Goal: Transaction & Acquisition: Book appointment/travel/reservation

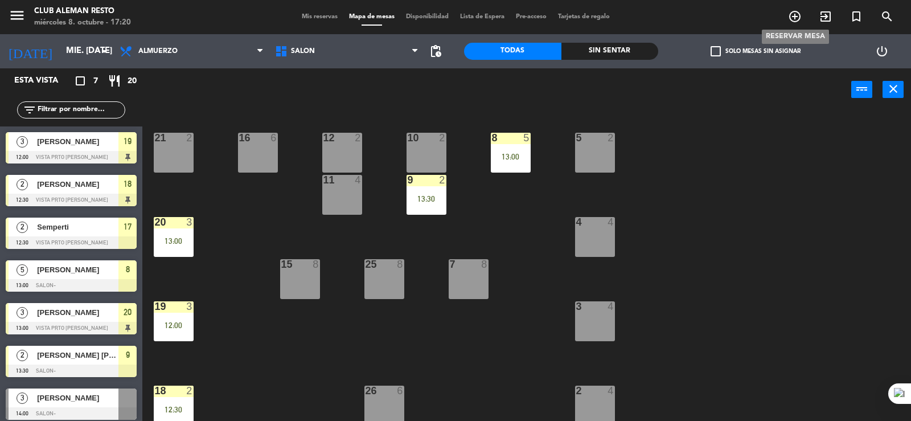
click at [794, 16] on icon "add_circle_outline" at bounding box center [795, 17] width 14 height 14
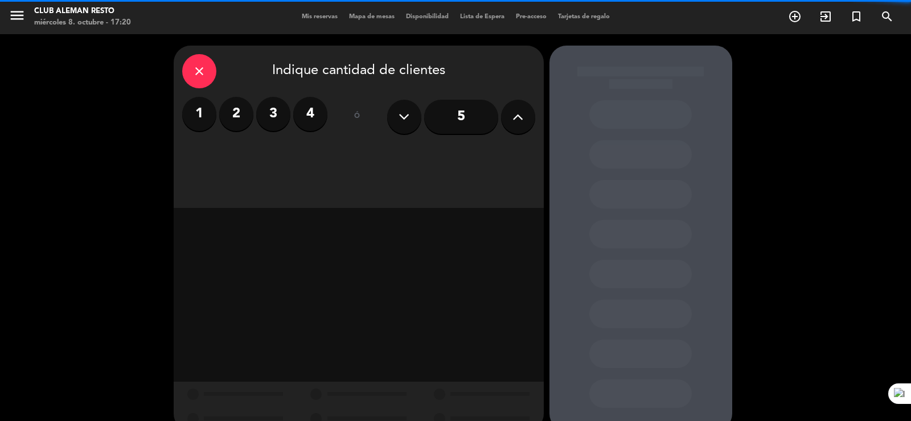
click at [242, 112] on label "2" at bounding box center [236, 114] width 34 height 34
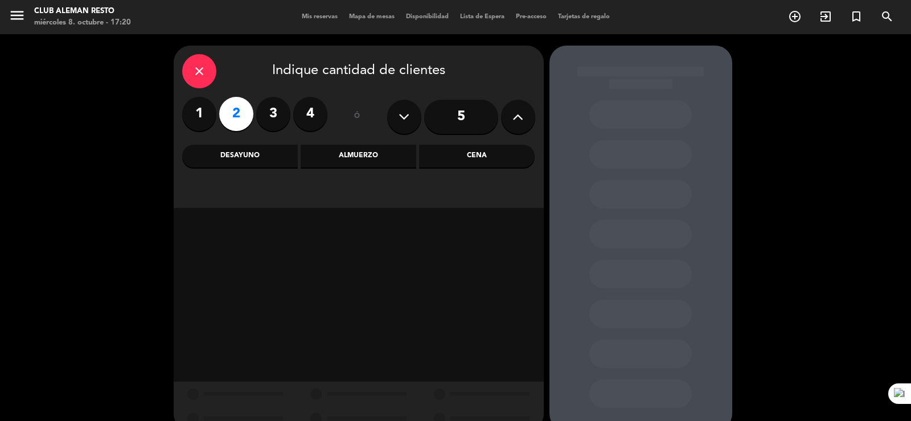
click at [374, 152] on div "Almuerzo" at bounding box center [359, 156] width 116 height 23
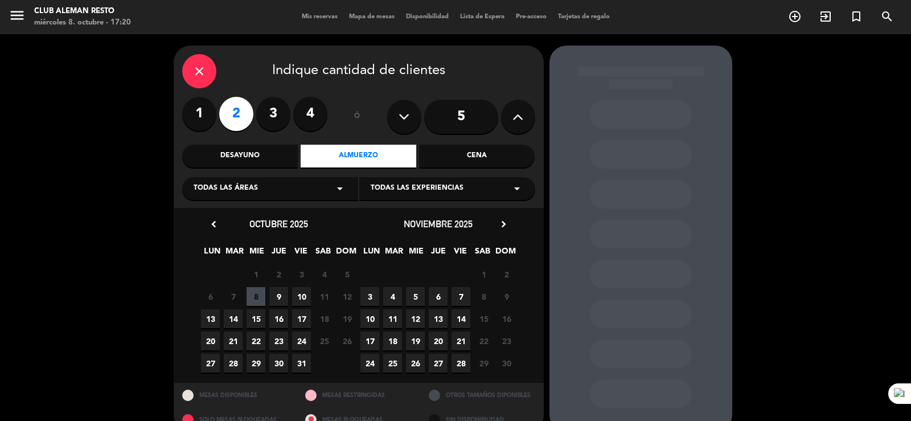
click at [280, 292] on span "9" at bounding box center [278, 296] width 19 height 19
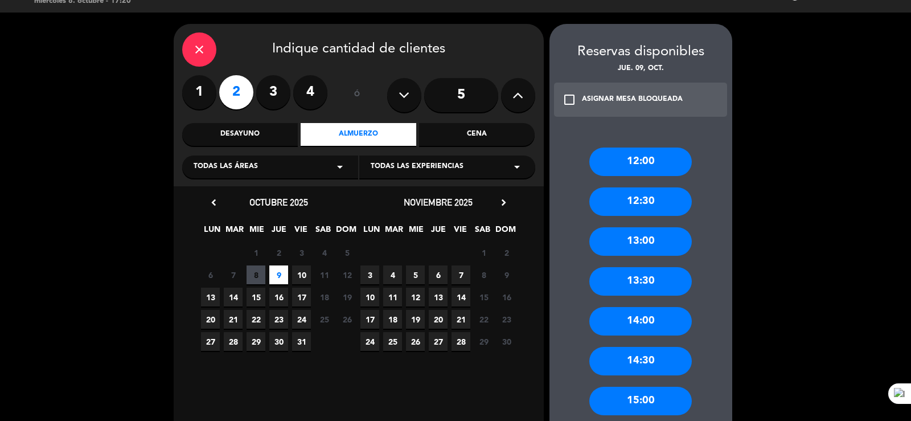
click at [627, 240] on div "13:00" at bounding box center [640, 241] width 102 height 28
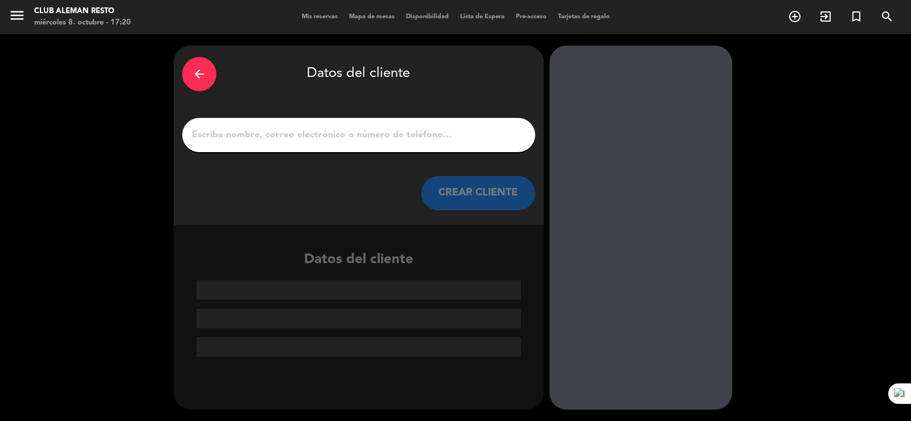
click at [384, 142] on input "1" at bounding box center [359, 135] width 336 height 16
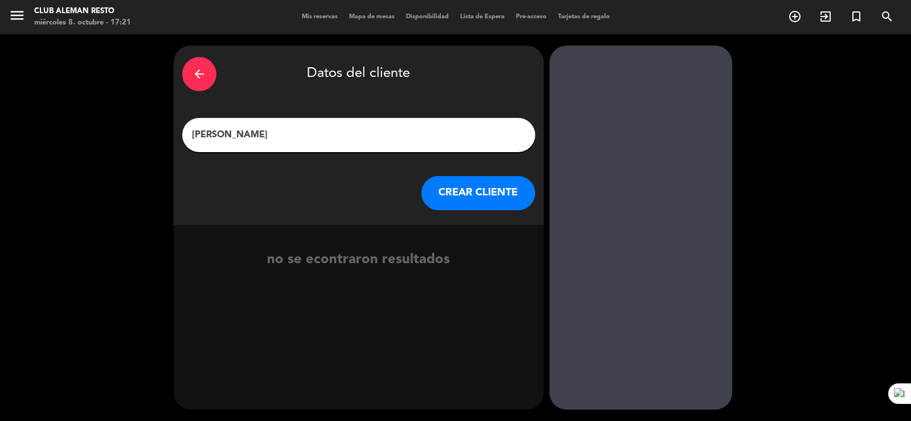
type input "[PERSON_NAME]"
click at [501, 198] on button "CREAR CLIENTE" at bounding box center [478, 193] width 114 height 34
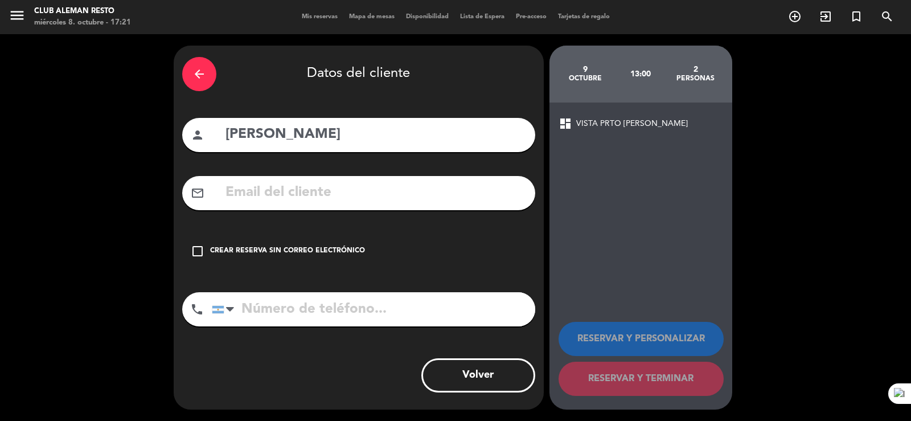
click at [195, 251] on icon "check_box_outline_blank" at bounding box center [198, 251] width 14 height 14
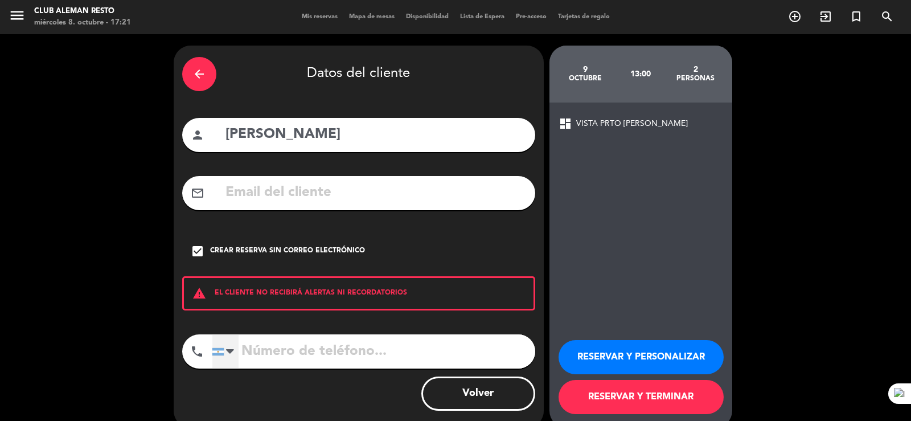
click at [237, 341] on div at bounding box center [225, 351] width 26 height 33
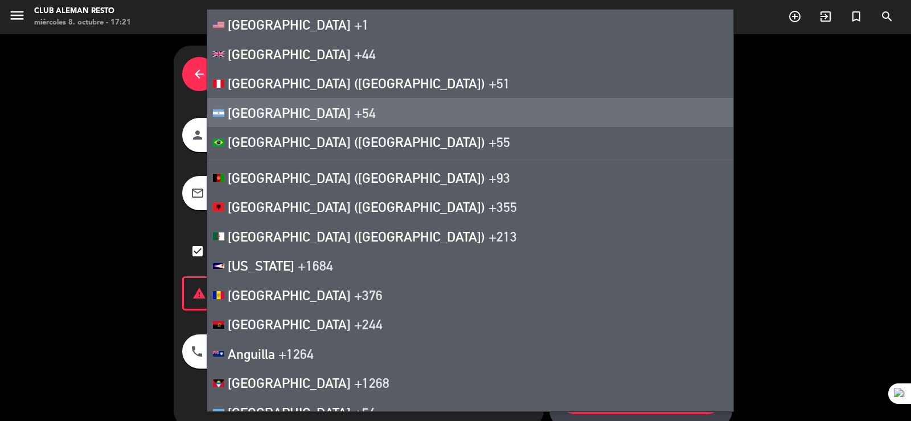
click at [354, 113] on span "+54" at bounding box center [365, 113] width 22 height 16
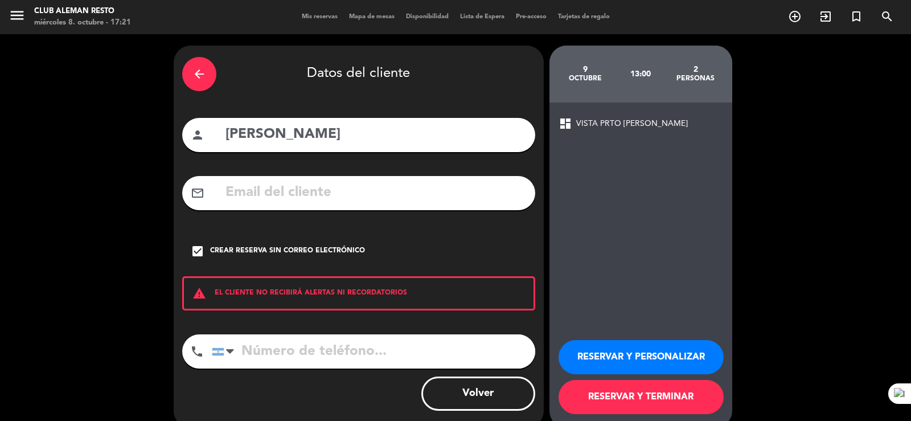
click at [243, 349] on input "tel" at bounding box center [373, 351] width 323 height 34
type input "1163305864"
click at [688, 391] on button "RESERVAR Y TERMINAR" at bounding box center [640, 397] width 165 height 34
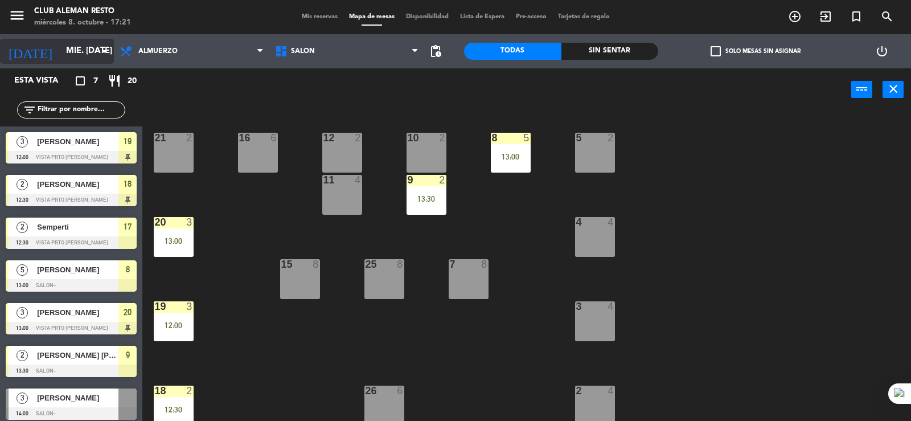
click at [102, 50] on icon "arrow_drop_down" at bounding box center [104, 51] width 14 height 14
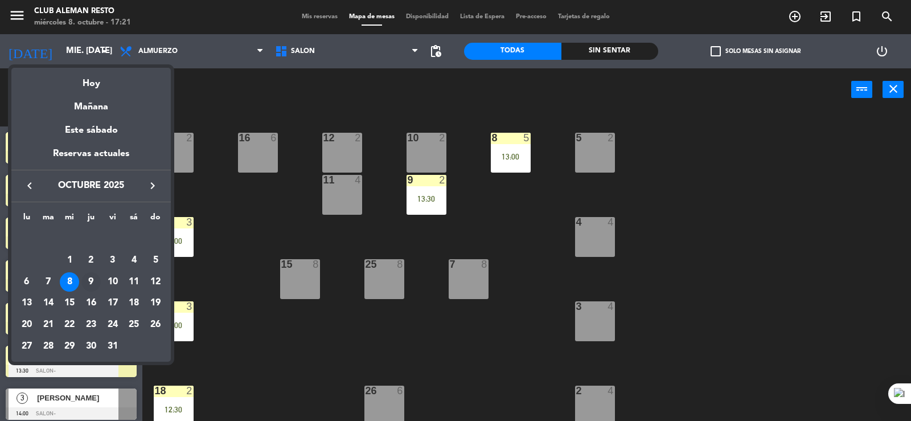
click at [94, 281] on div "9" at bounding box center [90, 281] width 19 height 19
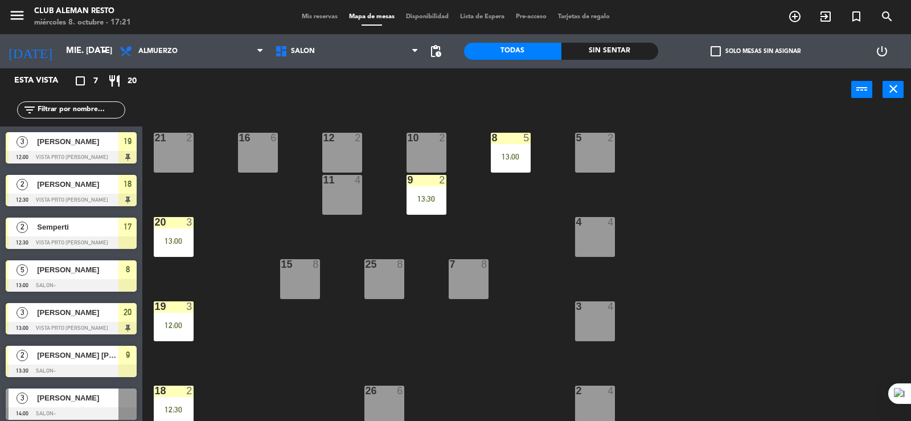
type input "[DEMOGRAPHIC_DATA] [DATE]"
